Goal: Information Seeking & Learning: Learn about a topic

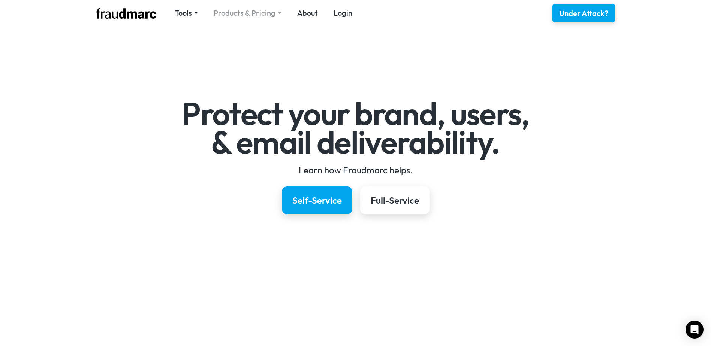
click at [234, 11] on div "Products & Pricing" at bounding box center [245, 13] width 62 height 10
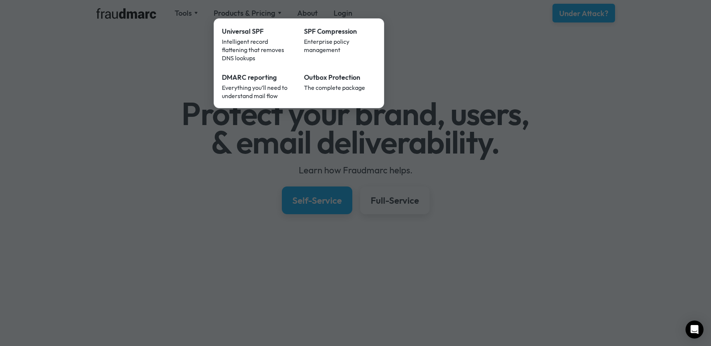
click at [600, 186] on div at bounding box center [355, 173] width 711 height 346
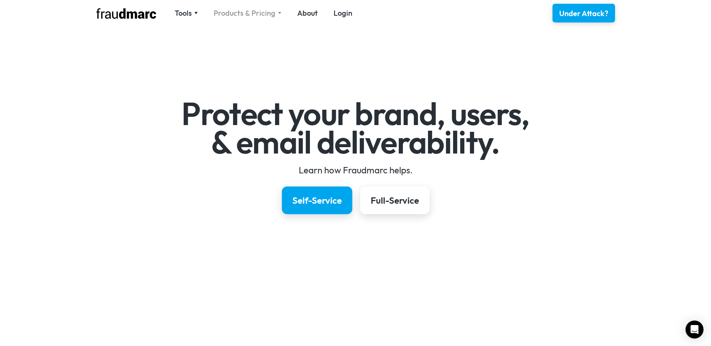
click at [275, 14] on div "Products & Pricing" at bounding box center [248, 13] width 68 height 10
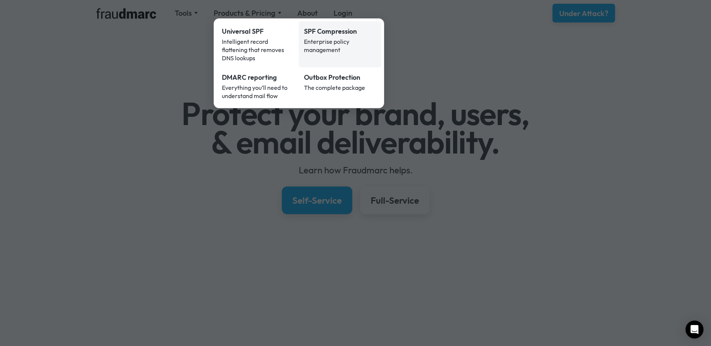
click at [329, 32] on div "SPF Compression" at bounding box center [340, 32] width 72 height 10
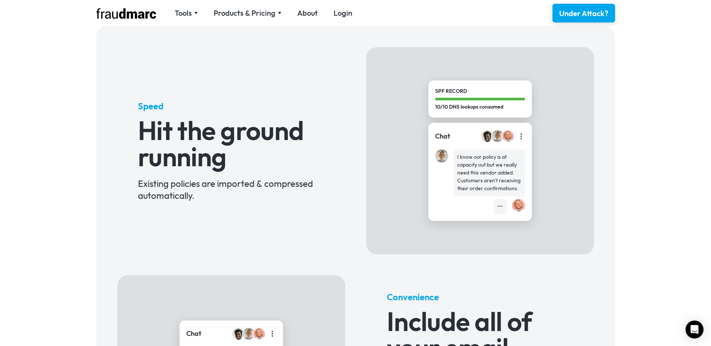
scroll to position [75, 0]
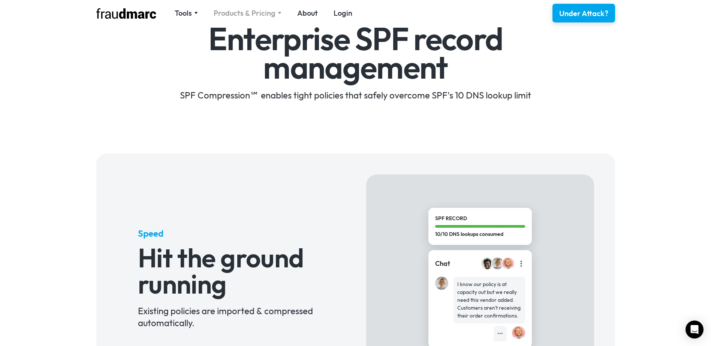
click at [266, 11] on div "Products & Pricing" at bounding box center [245, 13] width 62 height 10
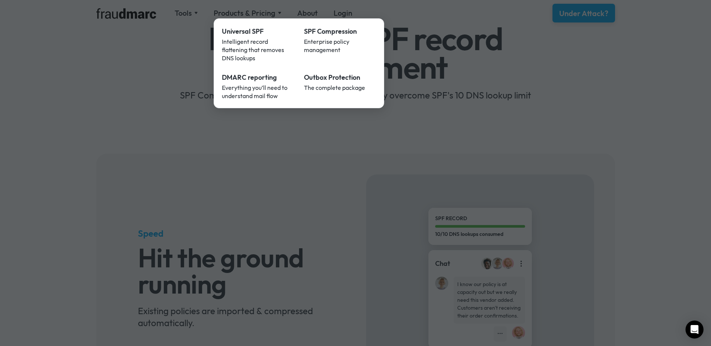
click at [599, 87] on div at bounding box center [355, 173] width 711 height 346
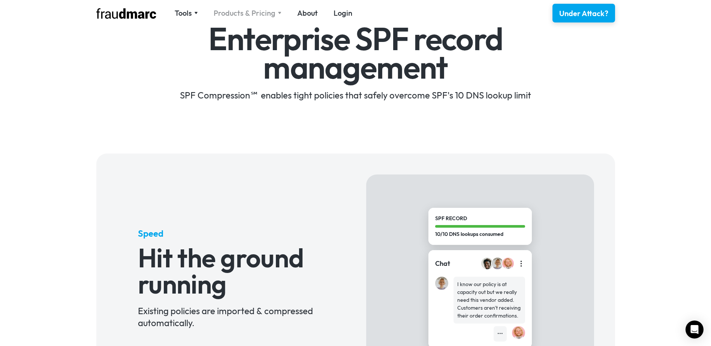
click at [266, 15] on div "Products & Pricing" at bounding box center [245, 13] width 62 height 10
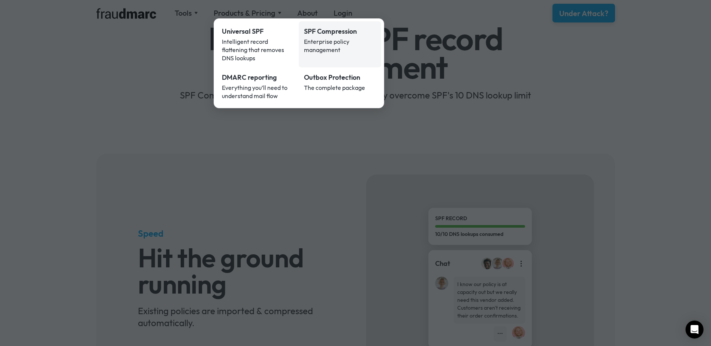
click at [327, 31] on div "SPF Compression" at bounding box center [340, 32] width 72 height 10
